Goal: Task Accomplishment & Management: Use online tool/utility

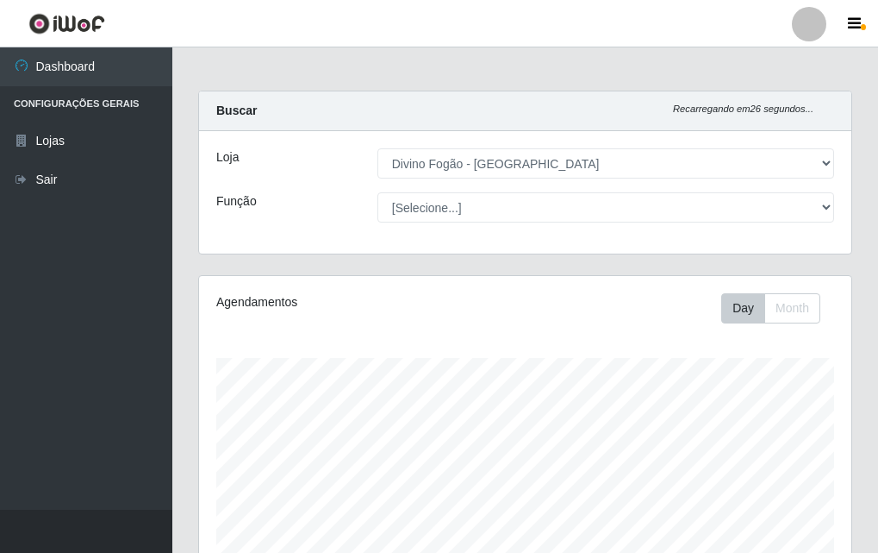
select select "499"
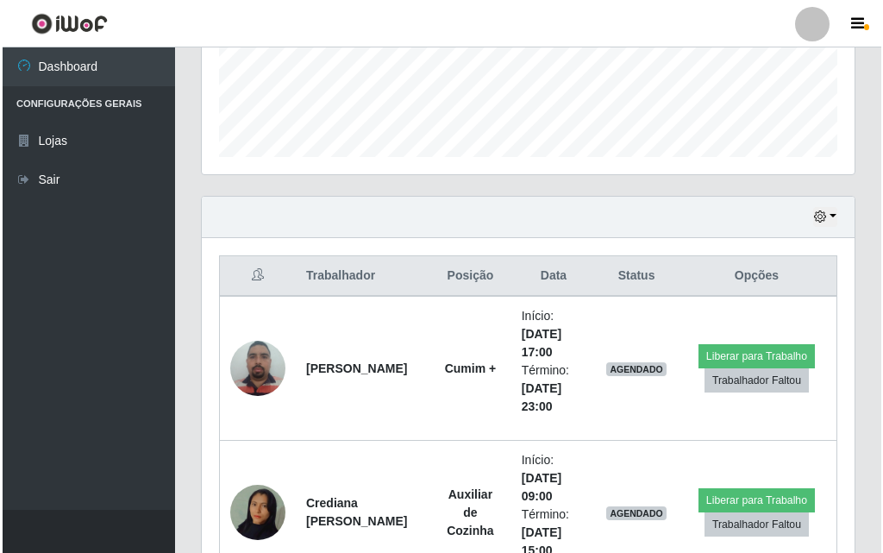
scroll to position [358, 653]
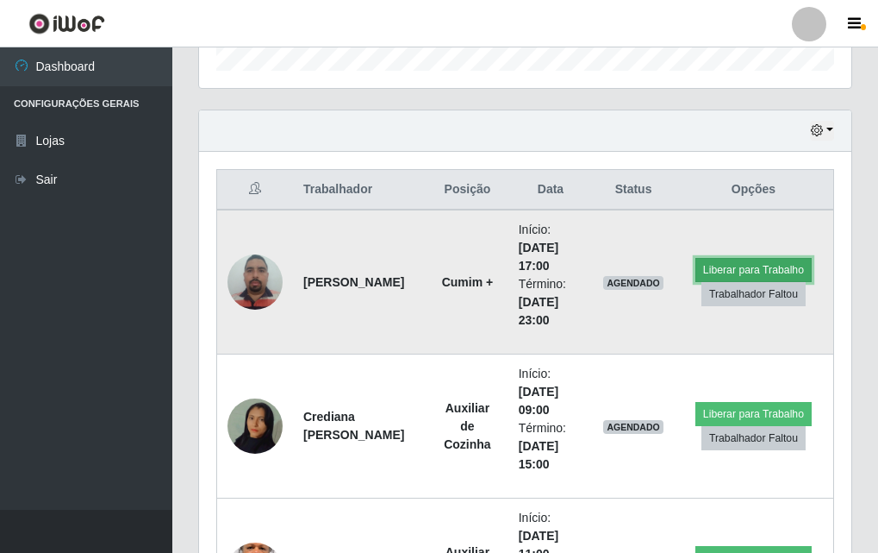
click at [713, 270] on button "Liberar para Trabalho" at bounding box center [754, 270] width 116 height 24
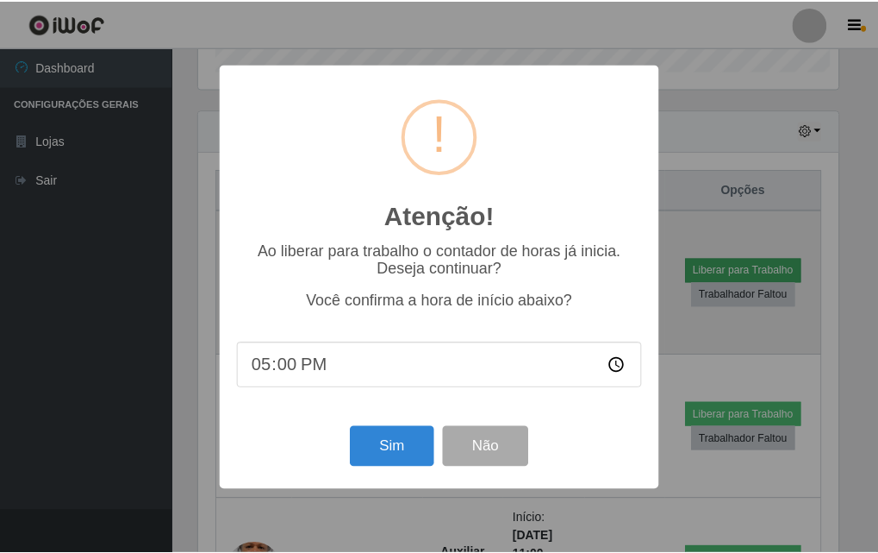
scroll to position [358, 644]
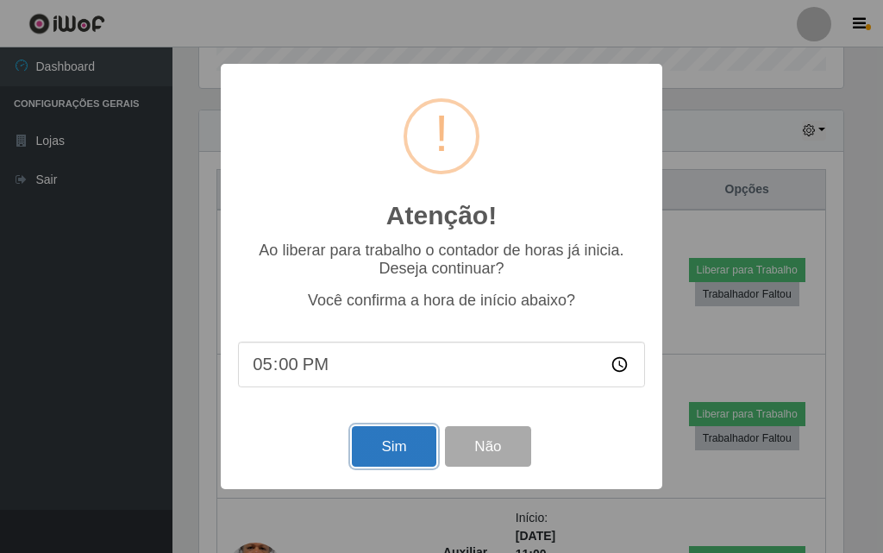
click at [404, 449] on button "Sim" at bounding box center [394, 446] width 84 height 41
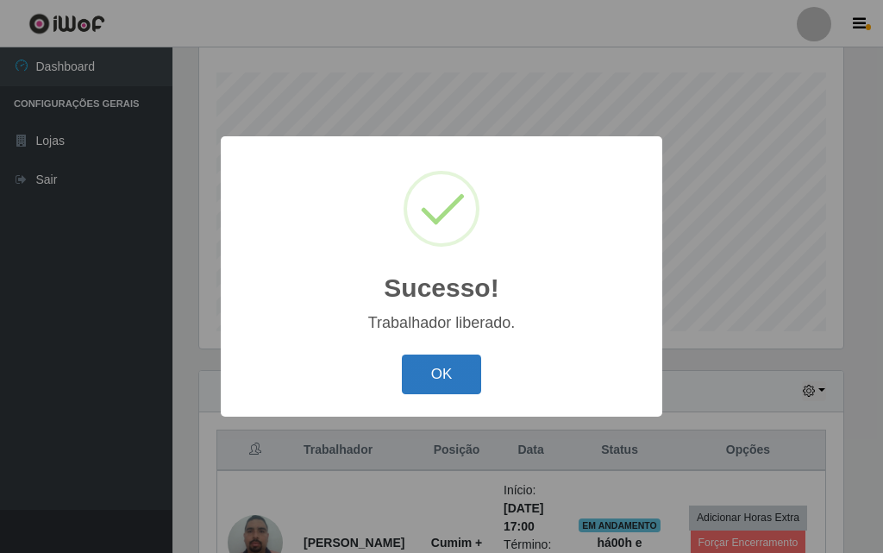
click at [429, 355] on button "OK" at bounding box center [442, 374] width 80 height 41
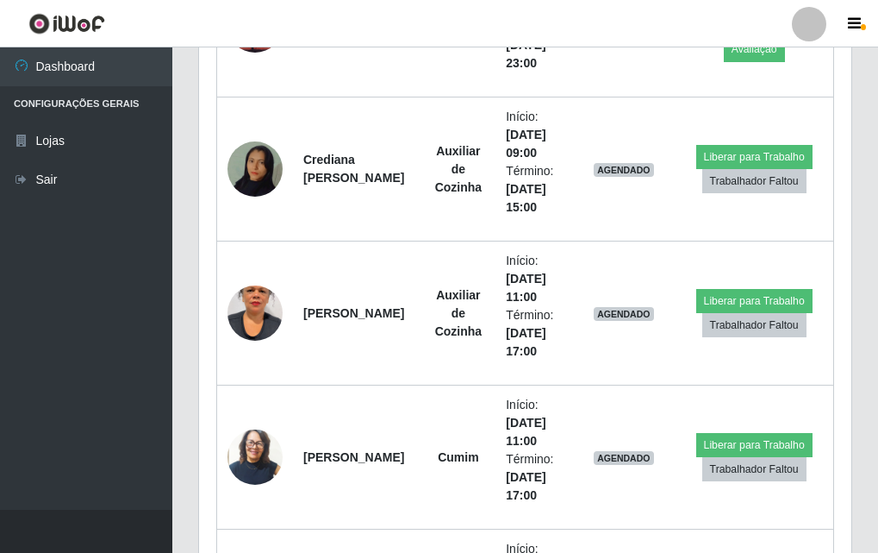
scroll to position [458, 0]
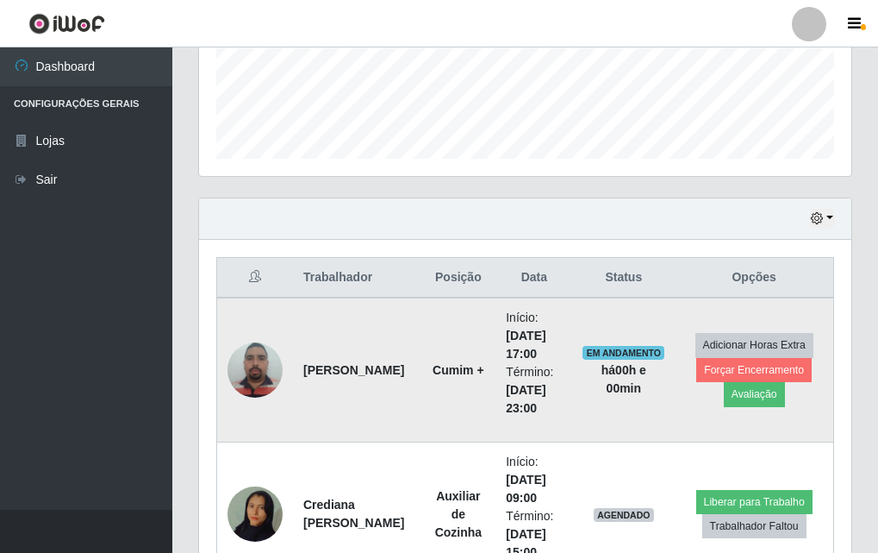
click at [238, 332] on td at bounding box center [255, 369] width 77 height 145
click at [276, 353] on img at bounding box center [255, 369] width 55 height 73
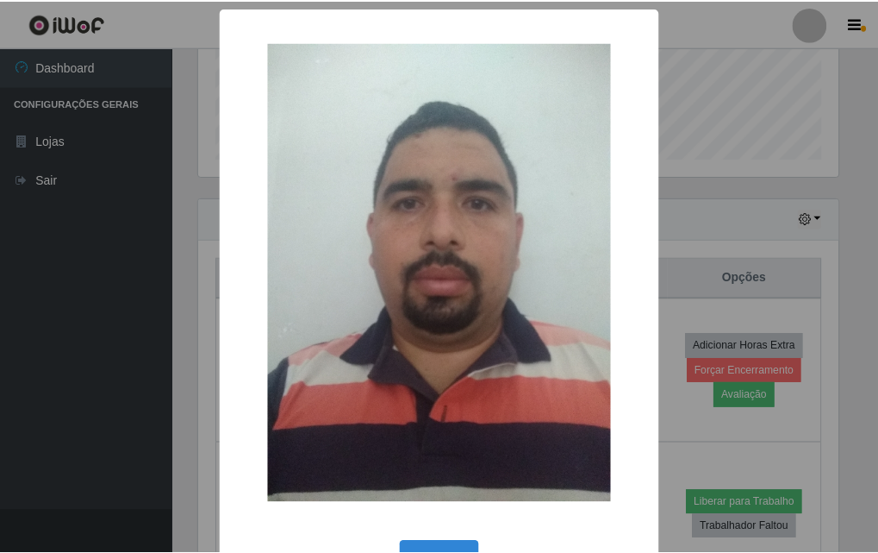
scroll to position [58, 0]
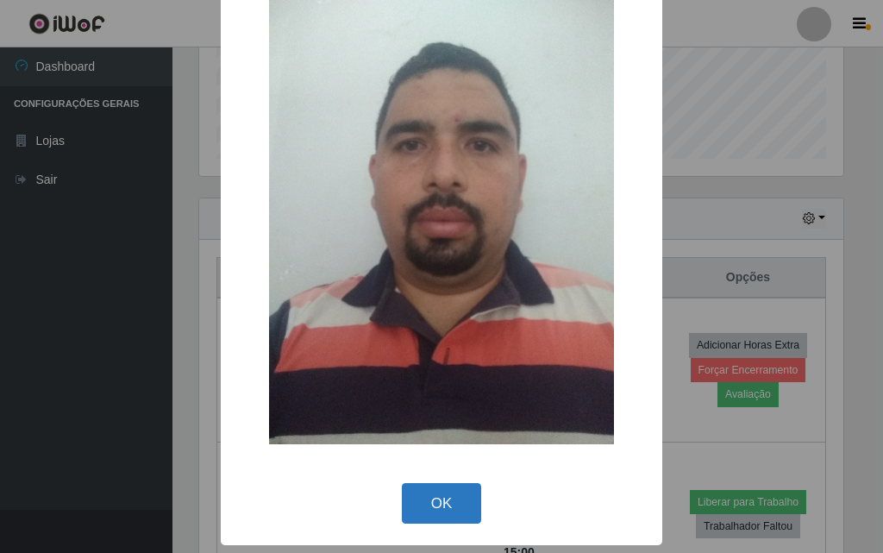
click at [407, 514] on button "OK" at bounding box center [442, 503] width 80 height 41
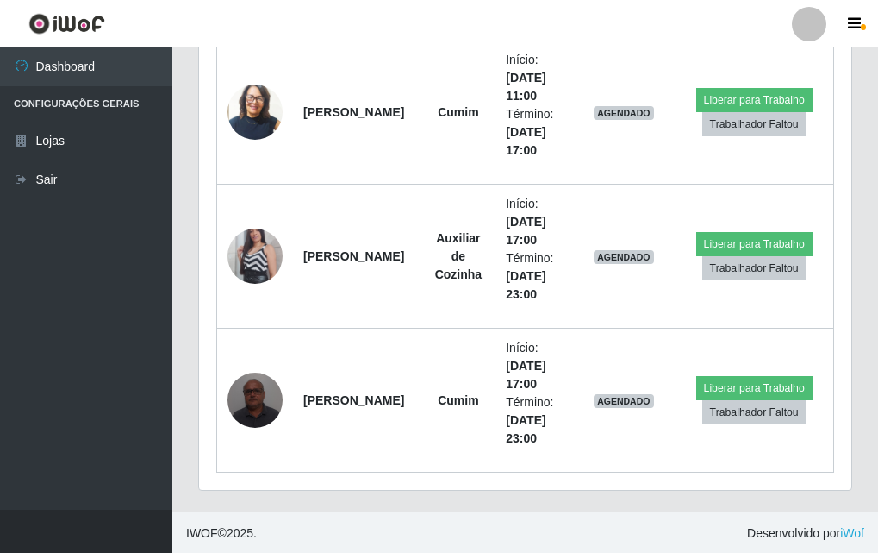
scroll to position [1149, 0]
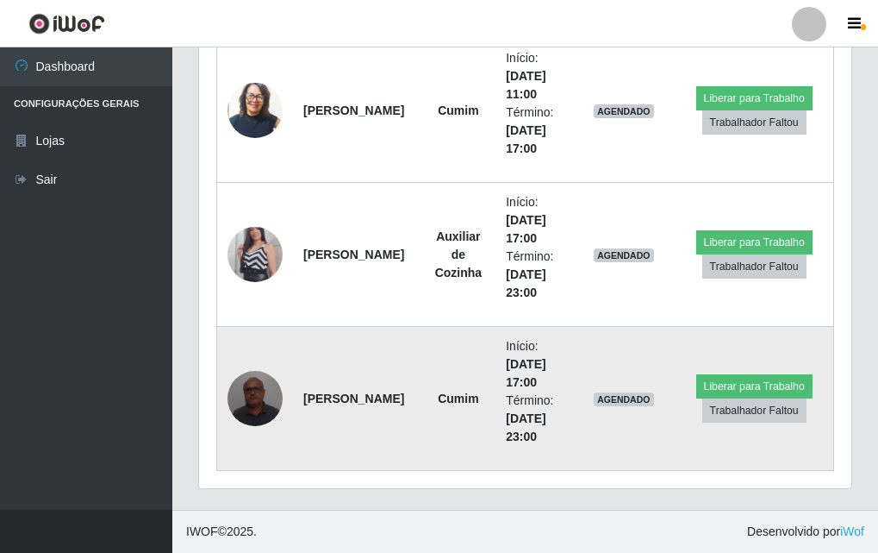
click at [278, 407] on img at bounding box center [255, 397] width 55 height 73
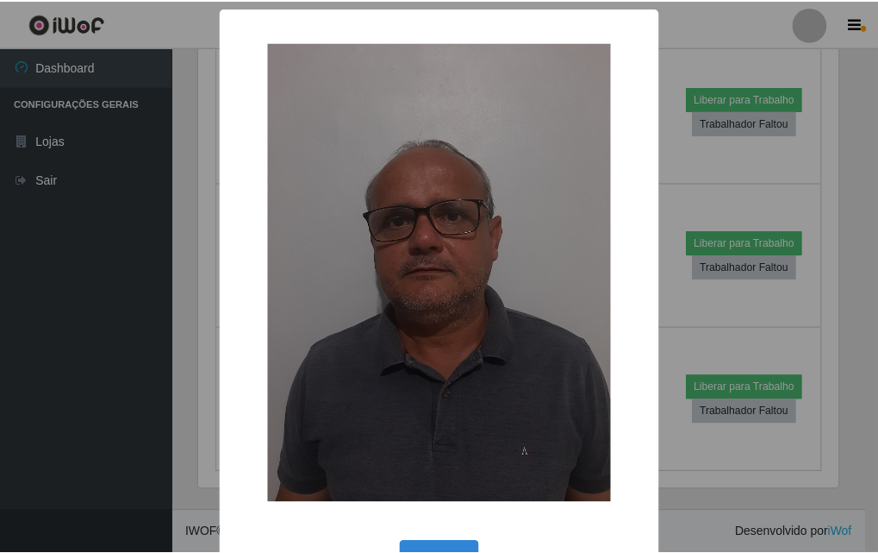
scroll to position [58, 0]
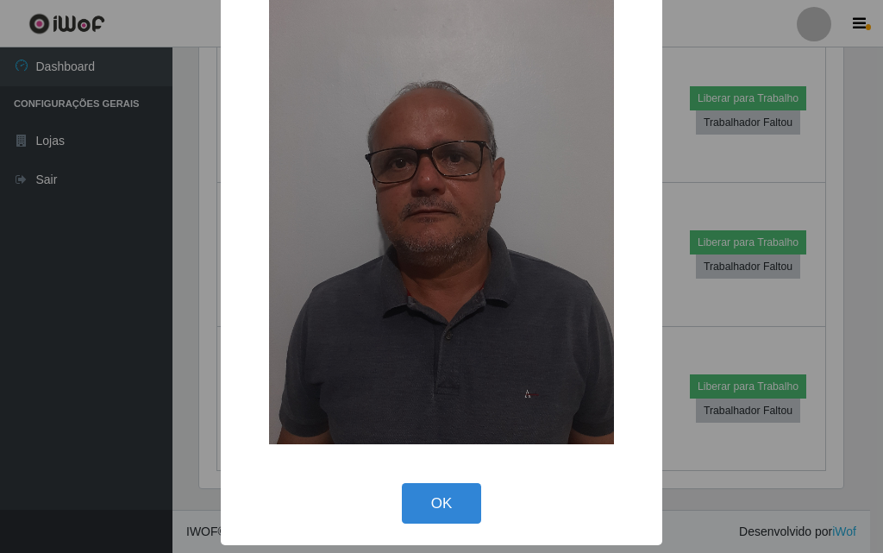
click at [409, 479] on div "OK Cancel" at bounding box center [441, 502] width 407 height 49
click at [447, 519] on button "OK" at bounding box center [442, 503] width 80 height 41
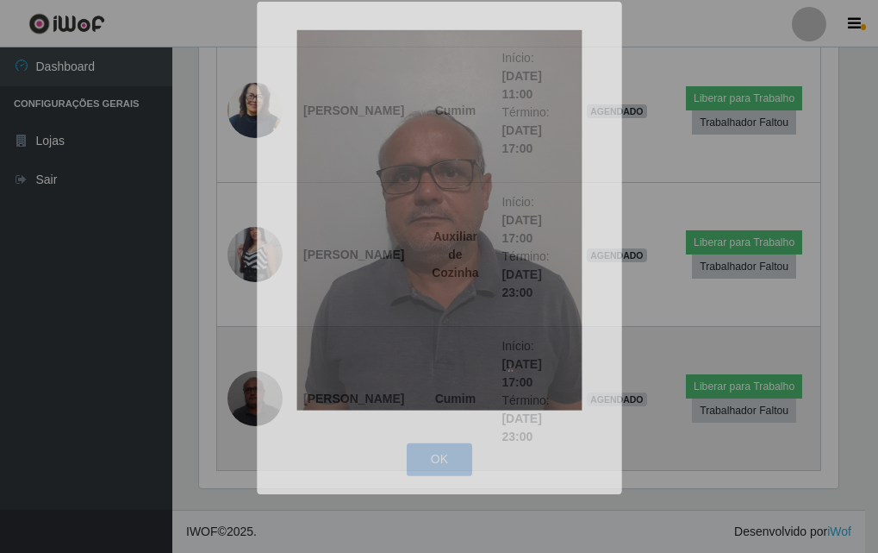
scroll to position [358, 653]
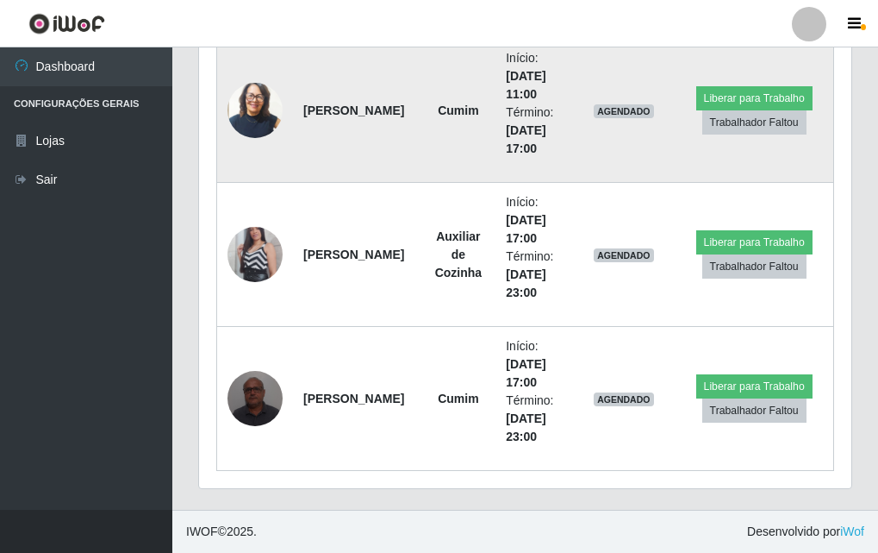
click at [270, 91] on img at bounding box center [255, 110] width 55 height 65
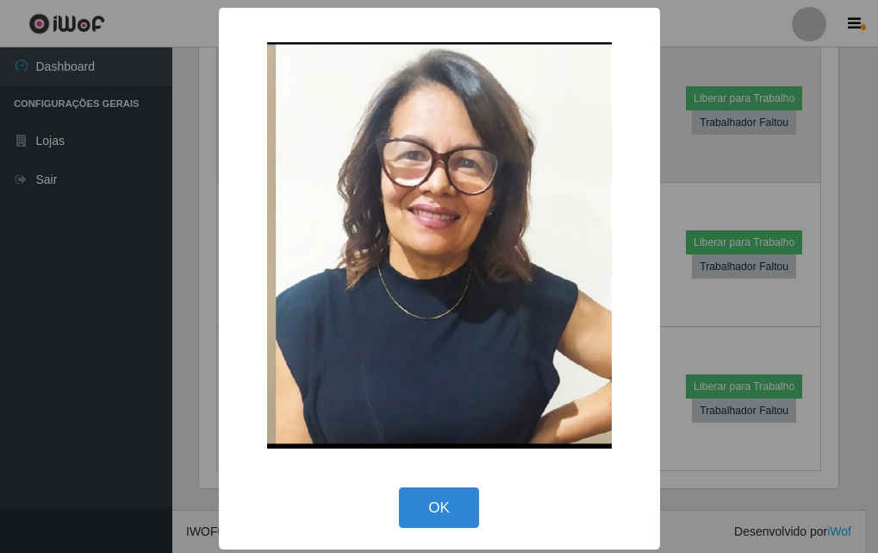
scroll to position [358, 644]
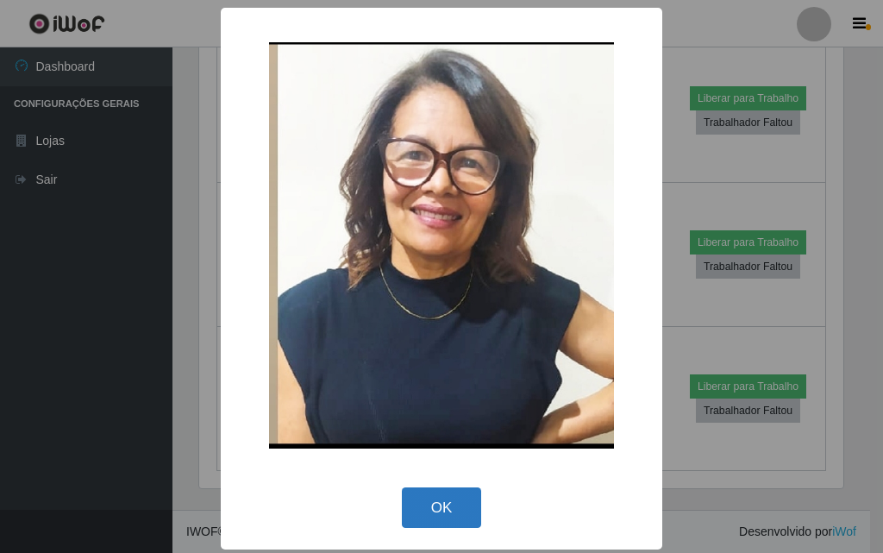
click at [447, 499] on button "OK" at bounding box center [442, 507] width 80 height 41
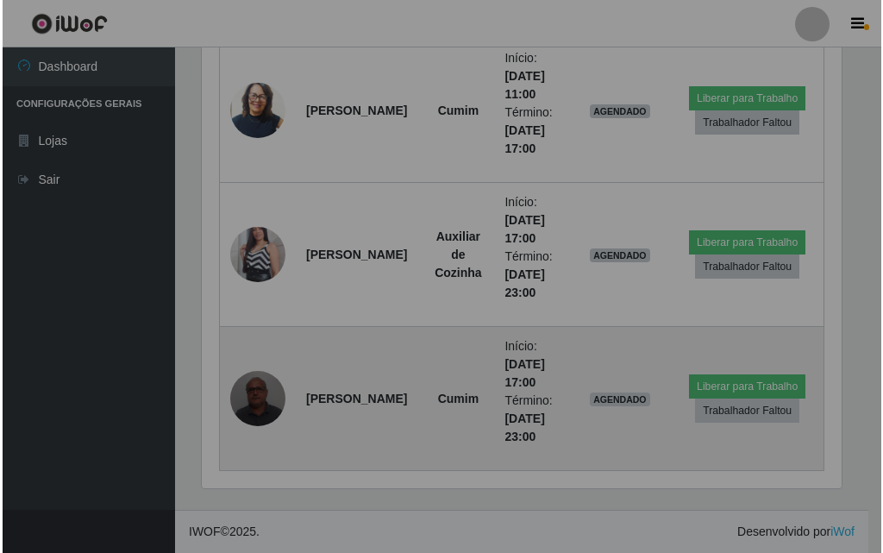
scroll to position [358, 653]
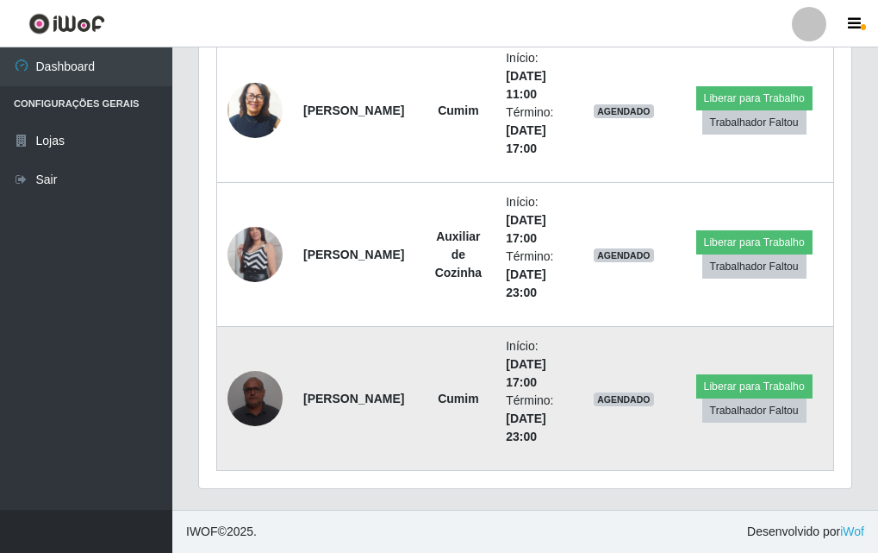
click at [238, 385] on img at bounding box center [255, 397] width 55 height 73
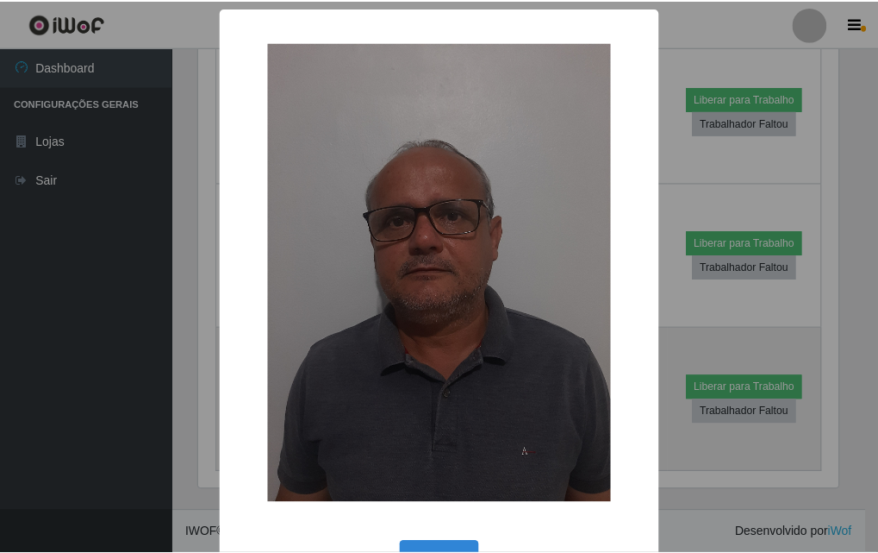
scroll to position [358, 644]
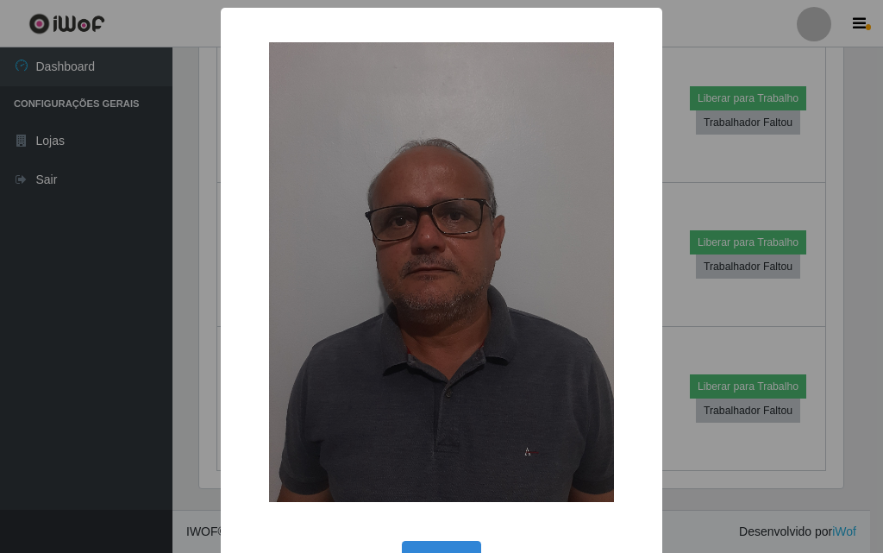
click at [445, 539] on div "OK Cancel" at bounding box center [441, 560] width 407 height 49
click at [464, 548] on button "OK" at bounding box center [442, 560] width 80 height 41
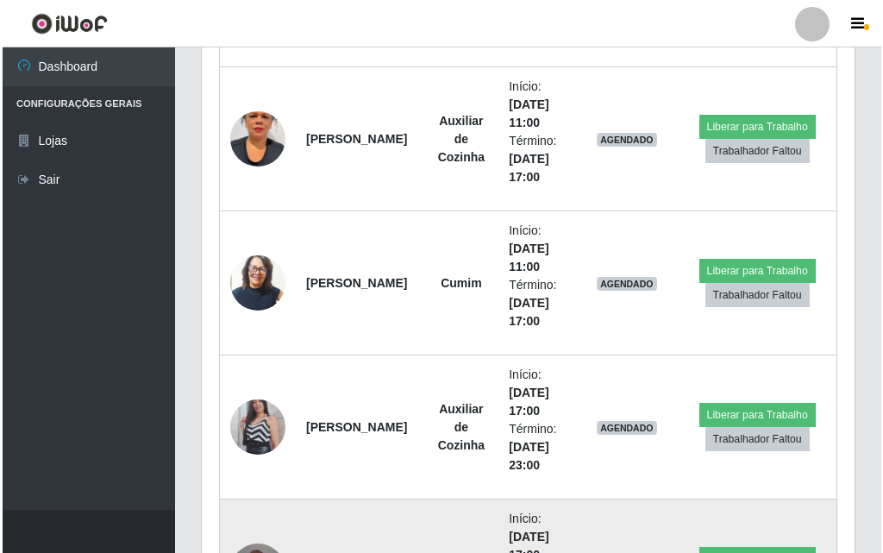
scroll to position [1149, 0]
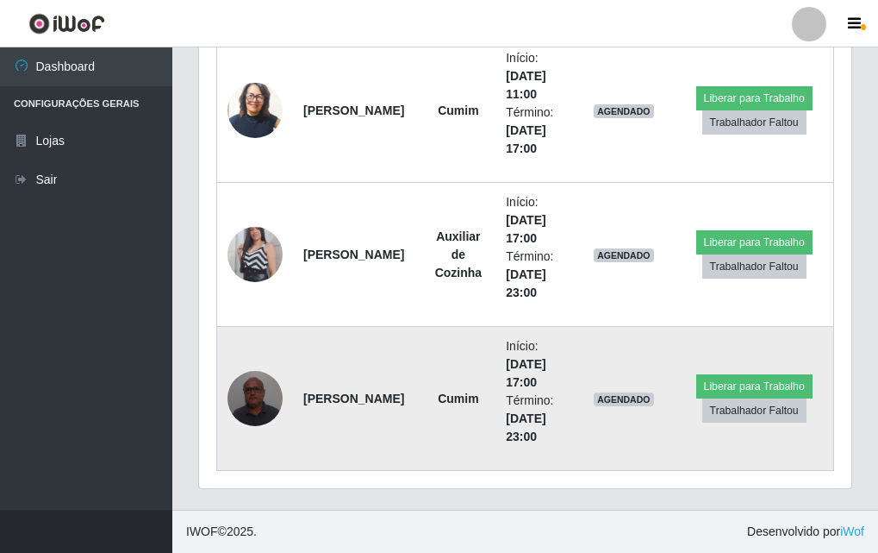
click at [241, 403] on img at bounding box center [255, 397] width 55 height 73
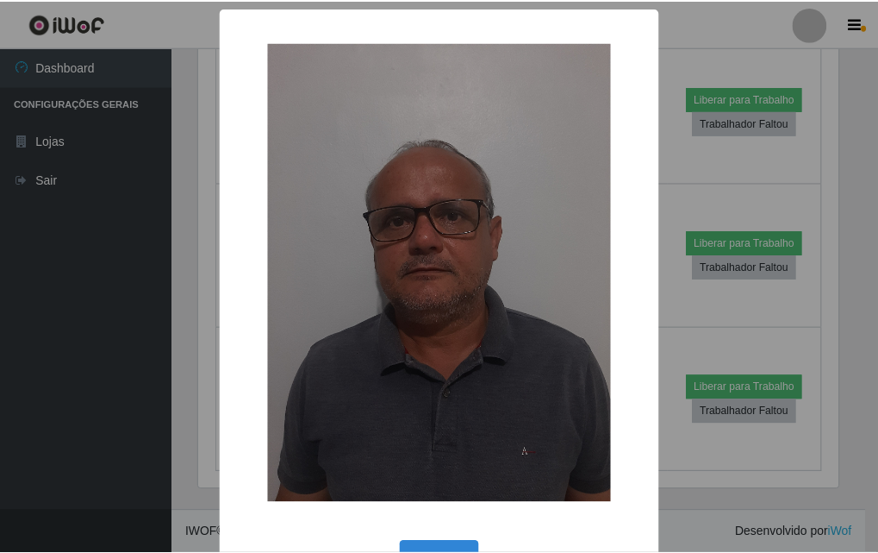
scroll to position [358, 644]
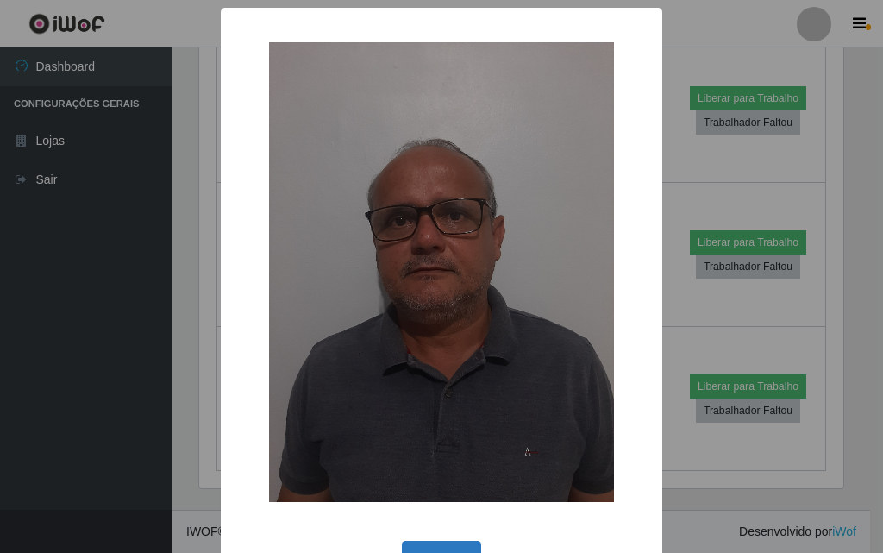
click at [402, 547] on button "OK" at bounding box center [442, 560] width 80 height 41
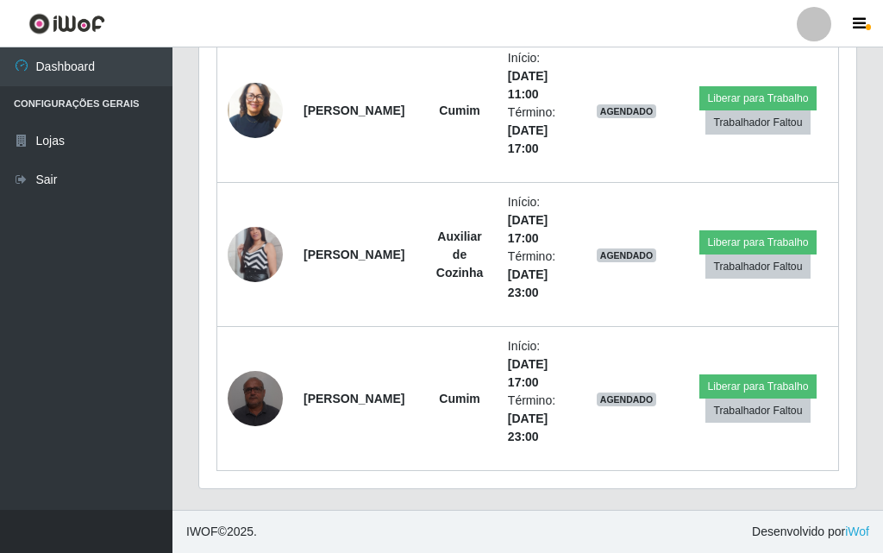
scroll to position [358, 653]
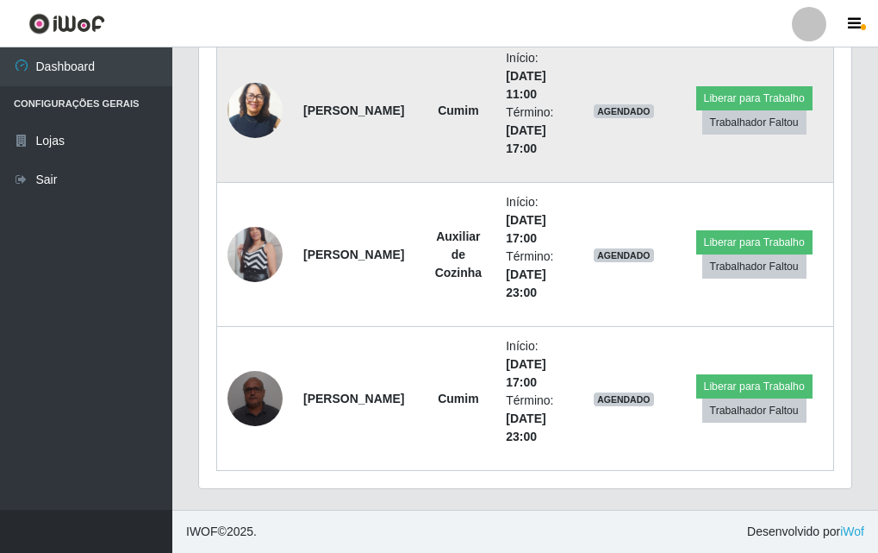
click at [253, 107] on img at bounding box center [255, 110] width 55 height 65
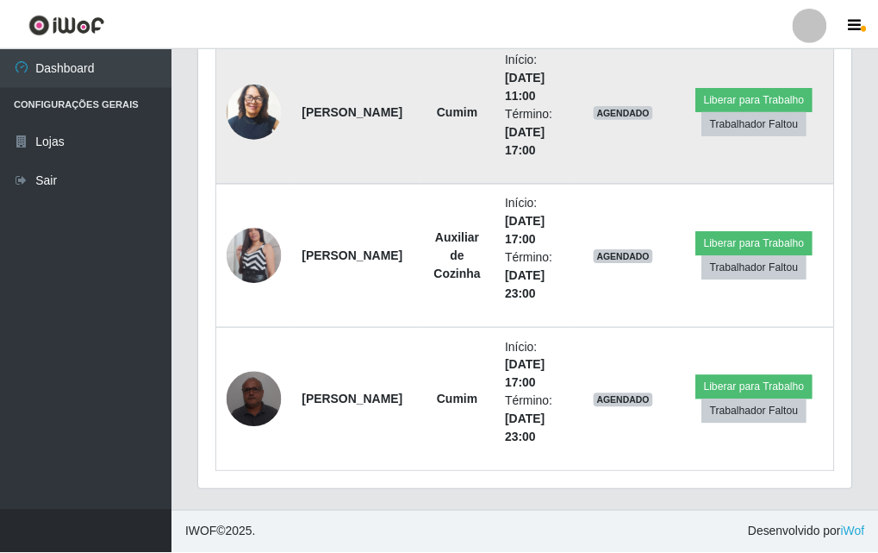
scroll to position [358, 644]
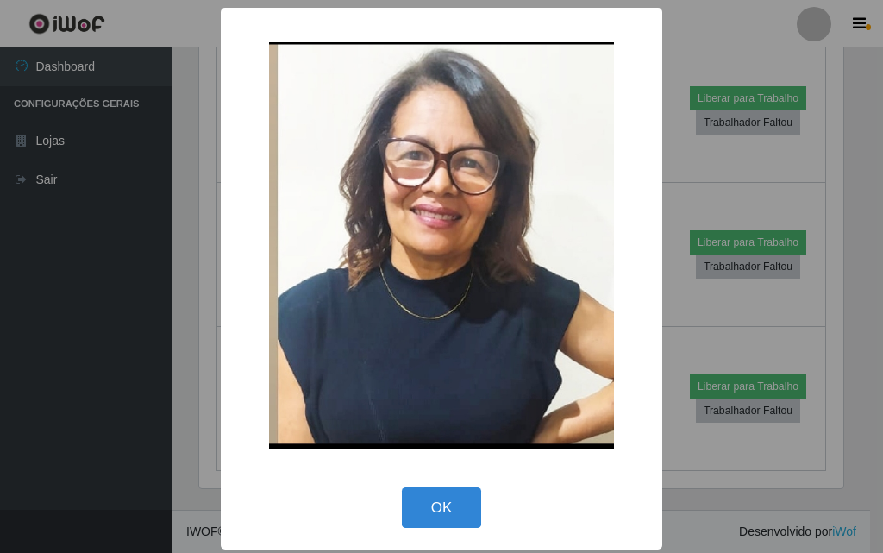
drag, startPoint x: 416, startPoint y: 520, endPoint x: 417, endPoint y: 504, distance: 15.5
click at [416, 519] on button "OK" at bounding box center [442, 507] width 80 height 41
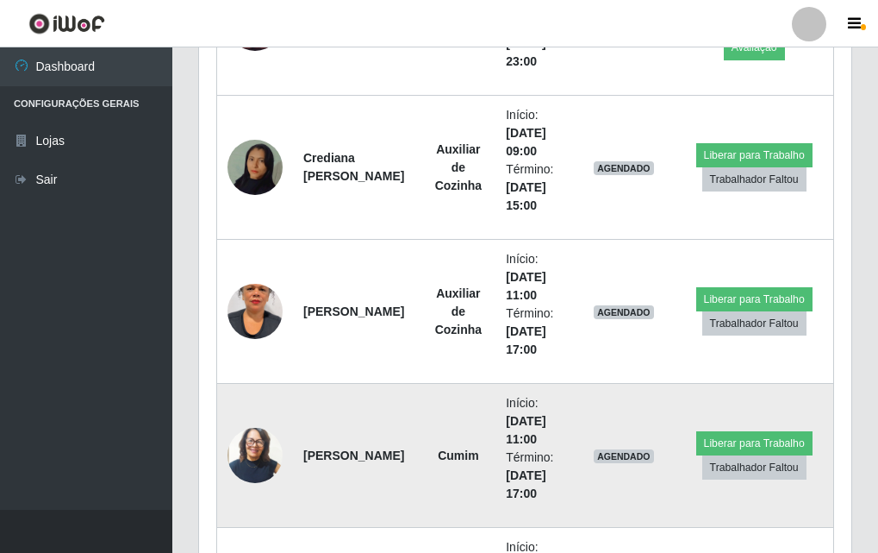
scroll to position [718, 0]
